Goal: Information Seeking & Learning: Learn about a topic

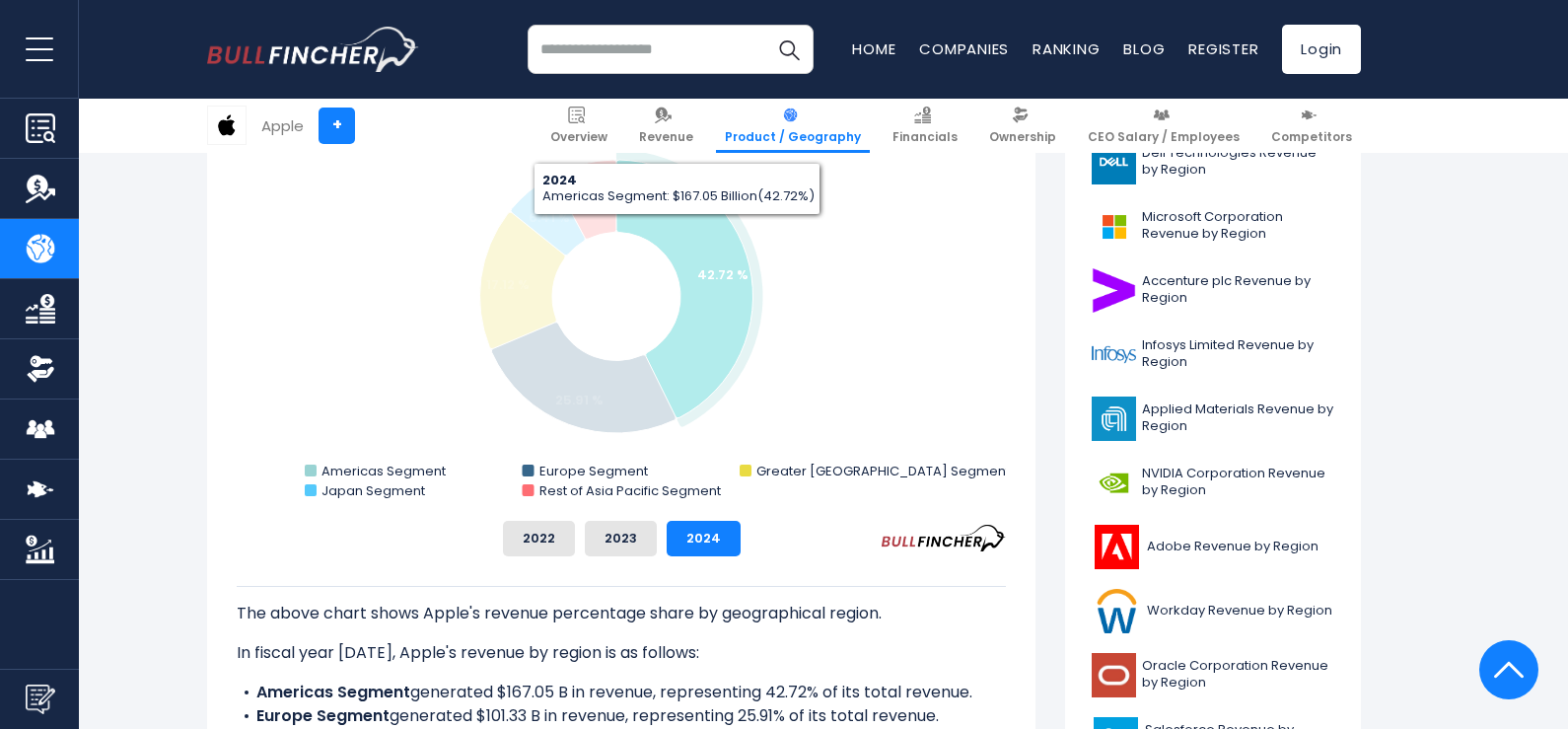
scroll to position [588, 0]
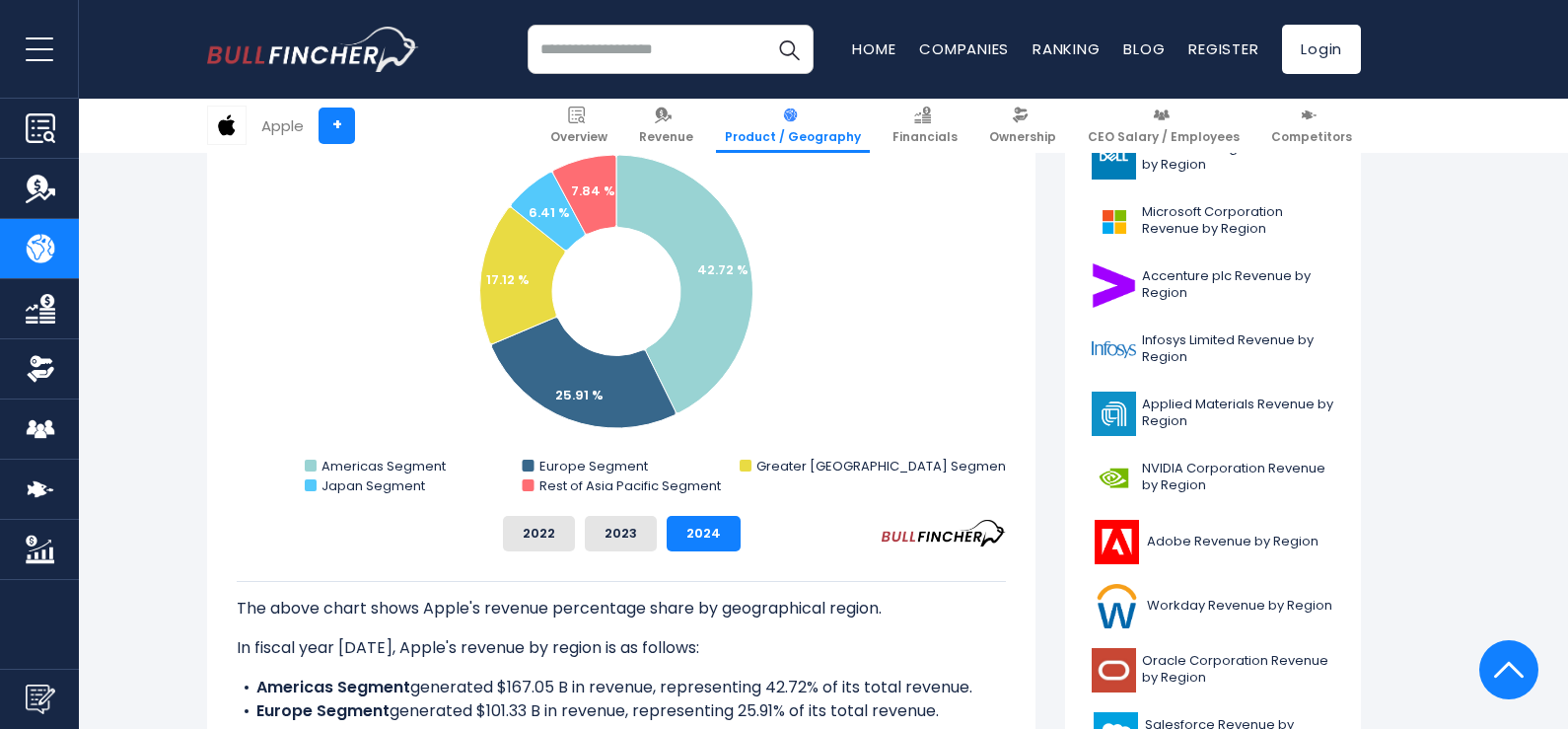
click at [798, 112] on img at bounding box center [790, 115] width 17 height 17
click at [809, 136] on span "Product / Geography" at bounding box center [792, 137] width 136 height 16
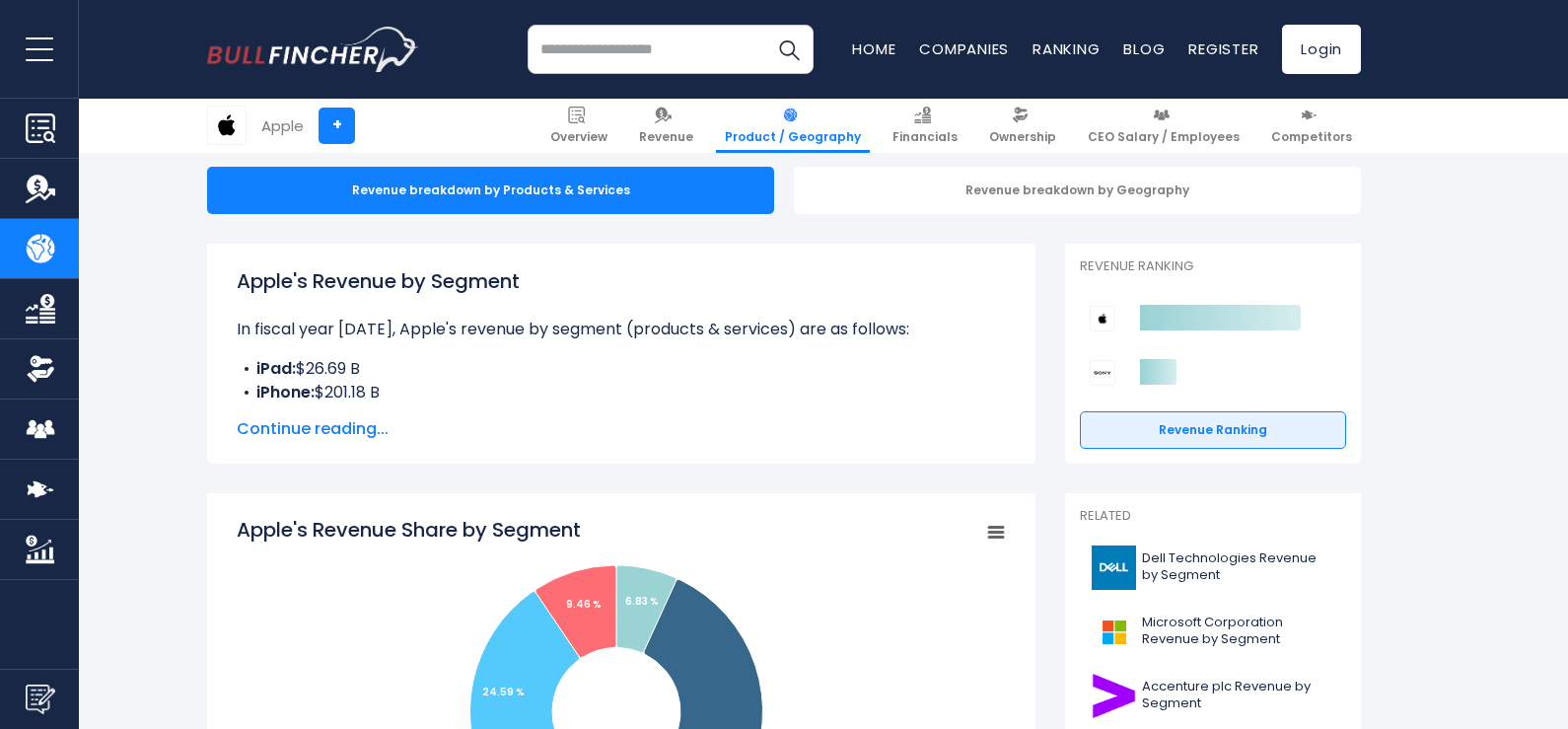
click at [329, 419] on span "Continue reading..." at bounding box center [622, 429] width 770 height 24
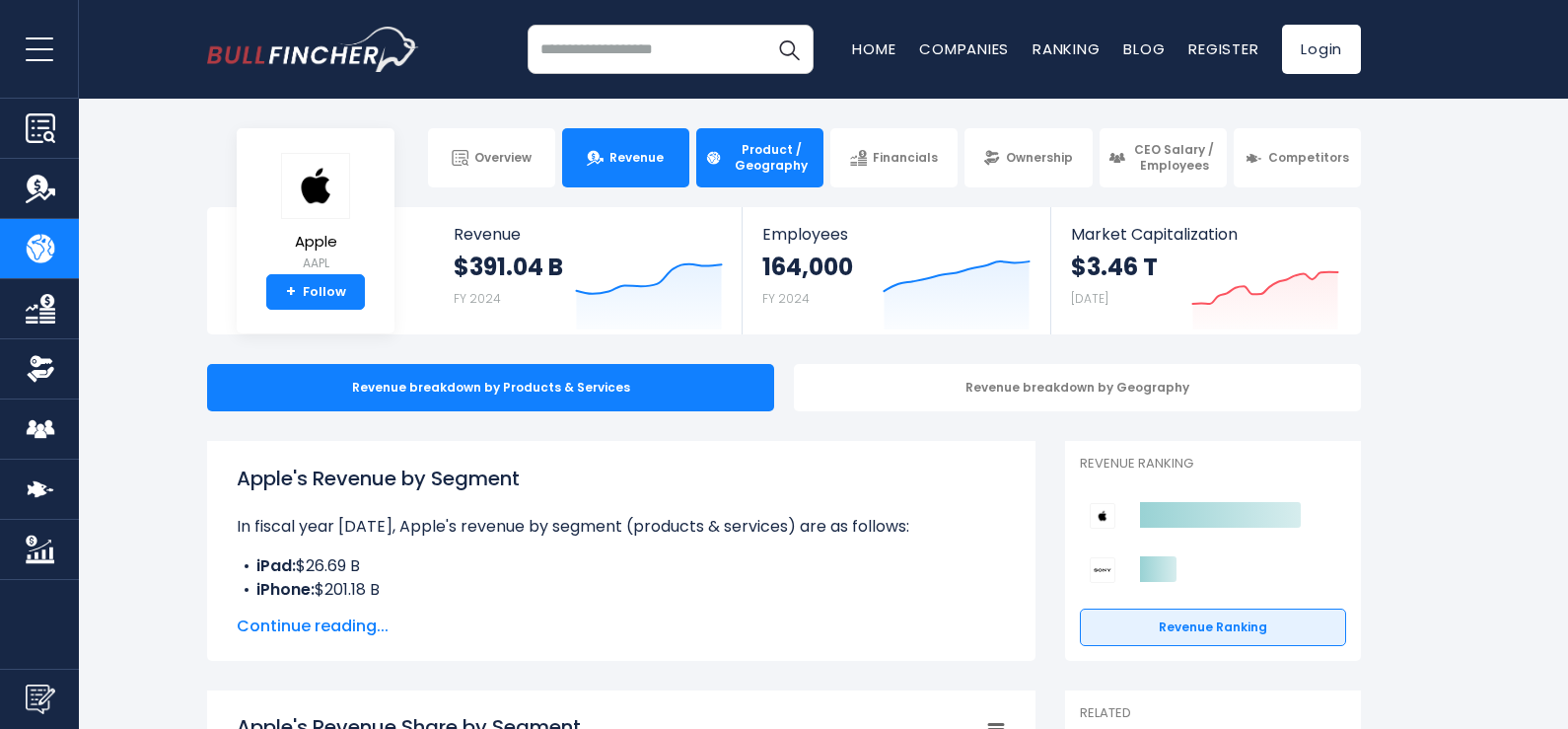
click at [658, 154] on span "Revenue" at bounding box center [637, 158] width 54 height 16
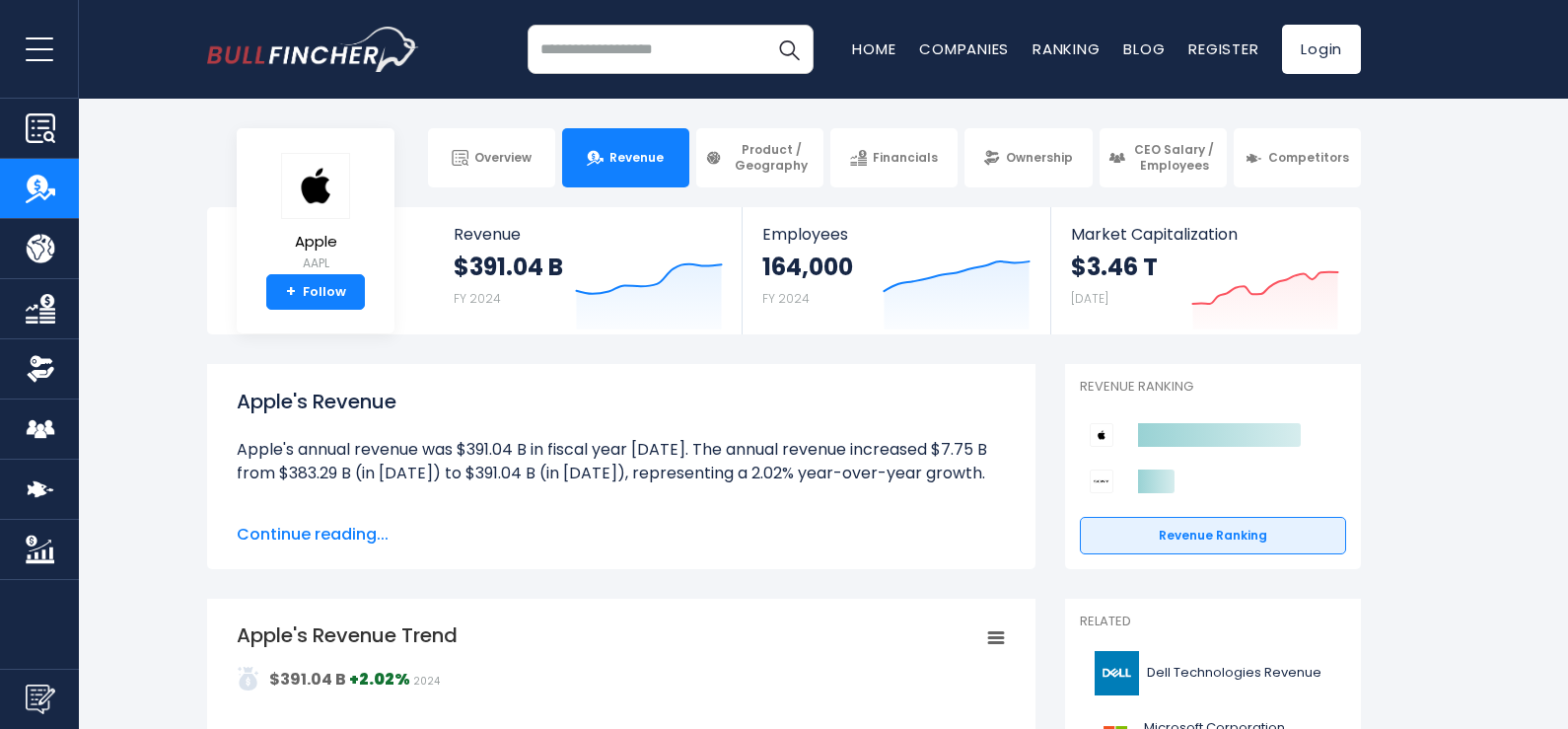
click at [37, 49] on span "open menu" at bounding box center [40, 49] width 28 height 2
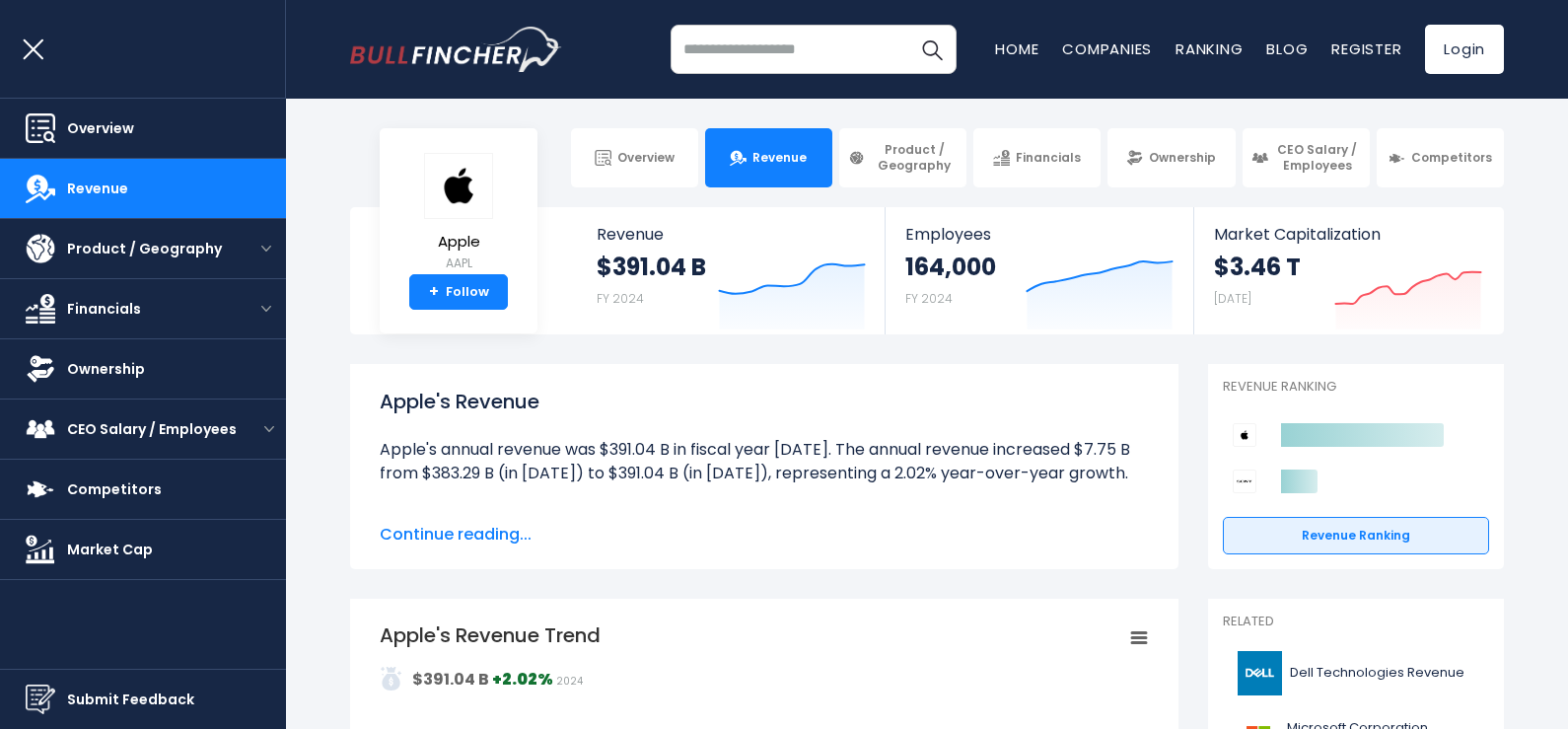
click at [808, 38] on input "search" at bounding box center [813, 49] width 286 height 49
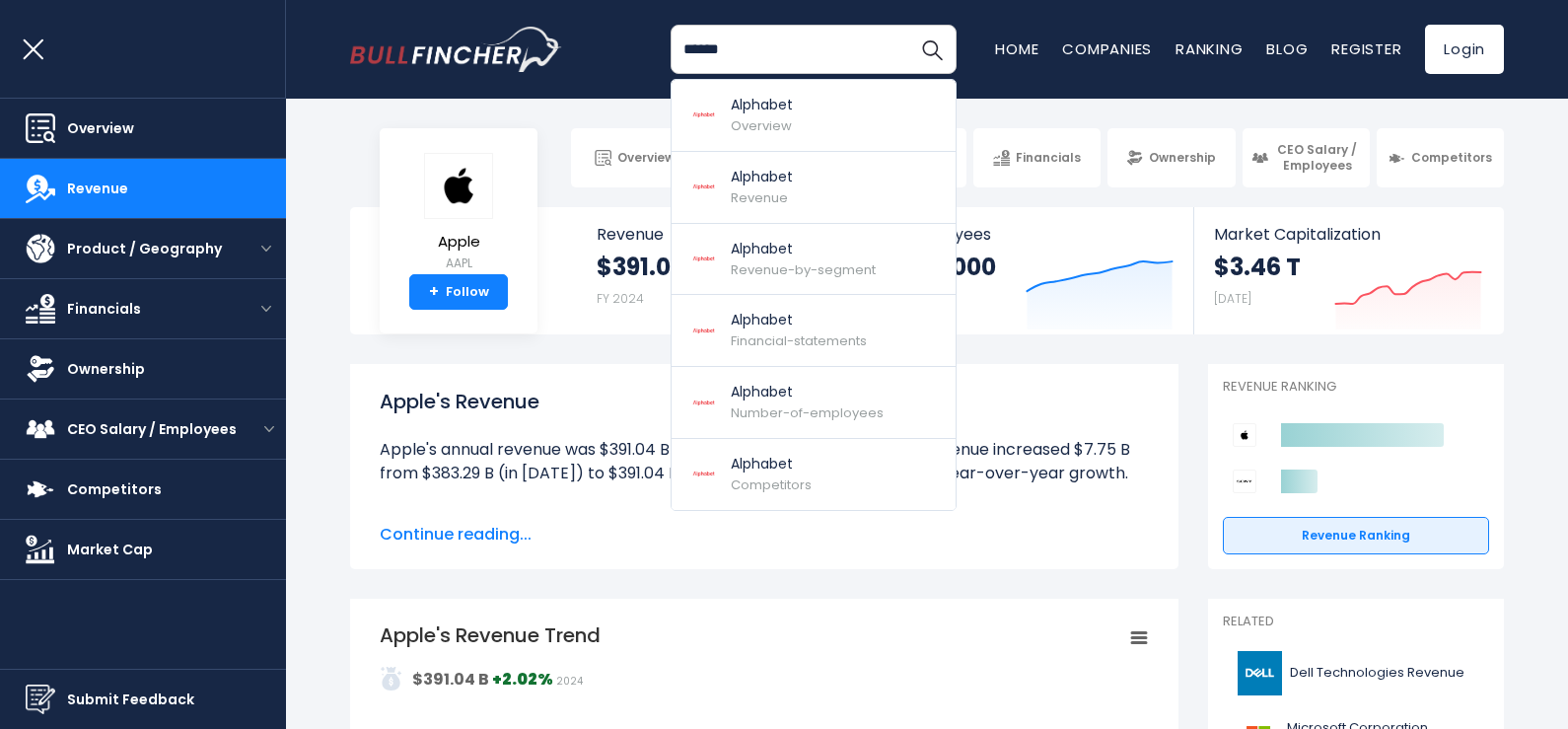
type input "******"
click at [907, 25] on button "Search" at bounding box center [931, 49] width 49 height 49
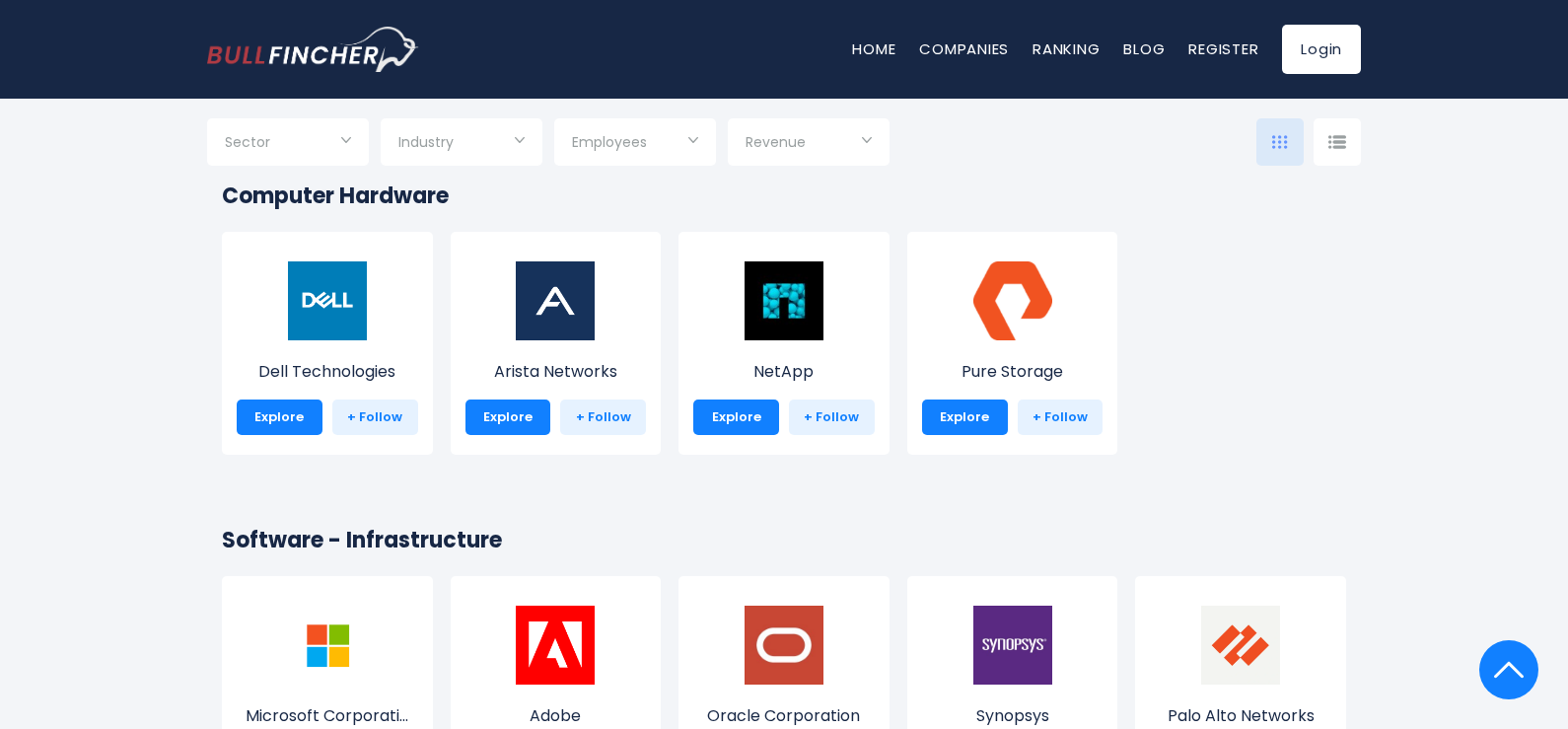
scroll to position [1381, 0]
